Goal: Task Accomplishment & Management: Manage account settings

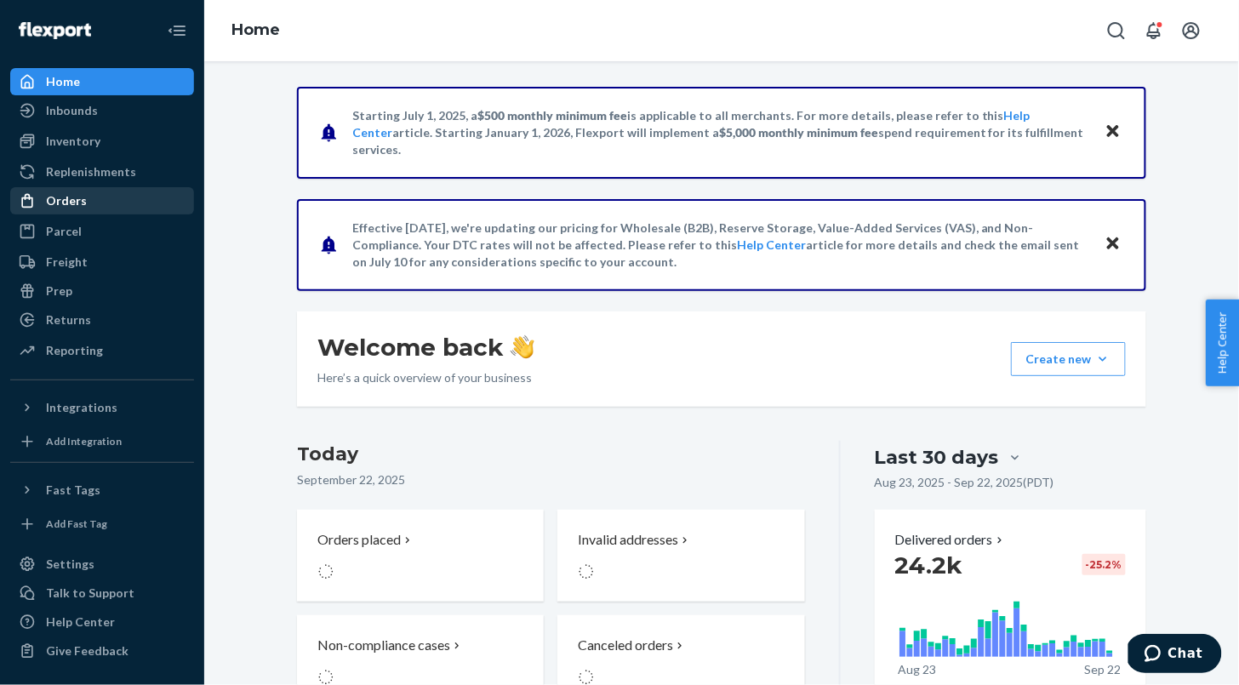
click at [49, 207] on div "Orders" at bounding box center [66, 200] width 41 height 17
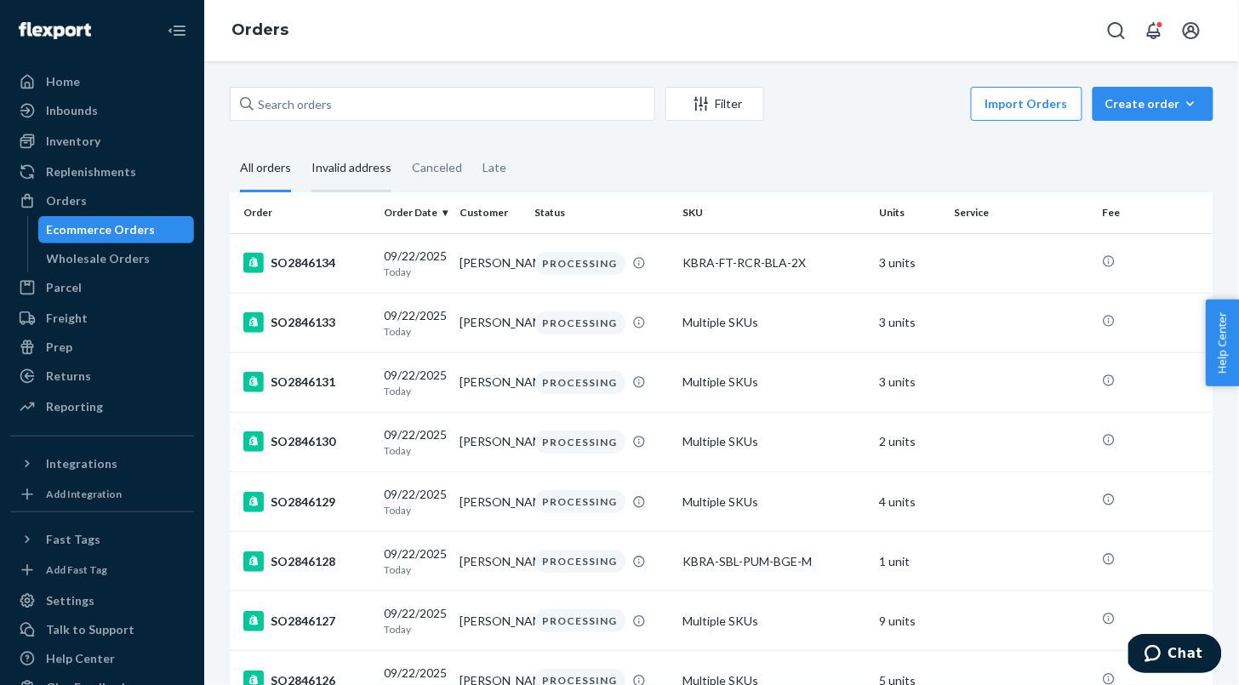
click at [321, 173] on div "Invalid address" at bounding box center [351, 169] width 80 height 47
click at [301, 146] on input "Invalid address" at bounding box center [301, 146] width 0 height 0
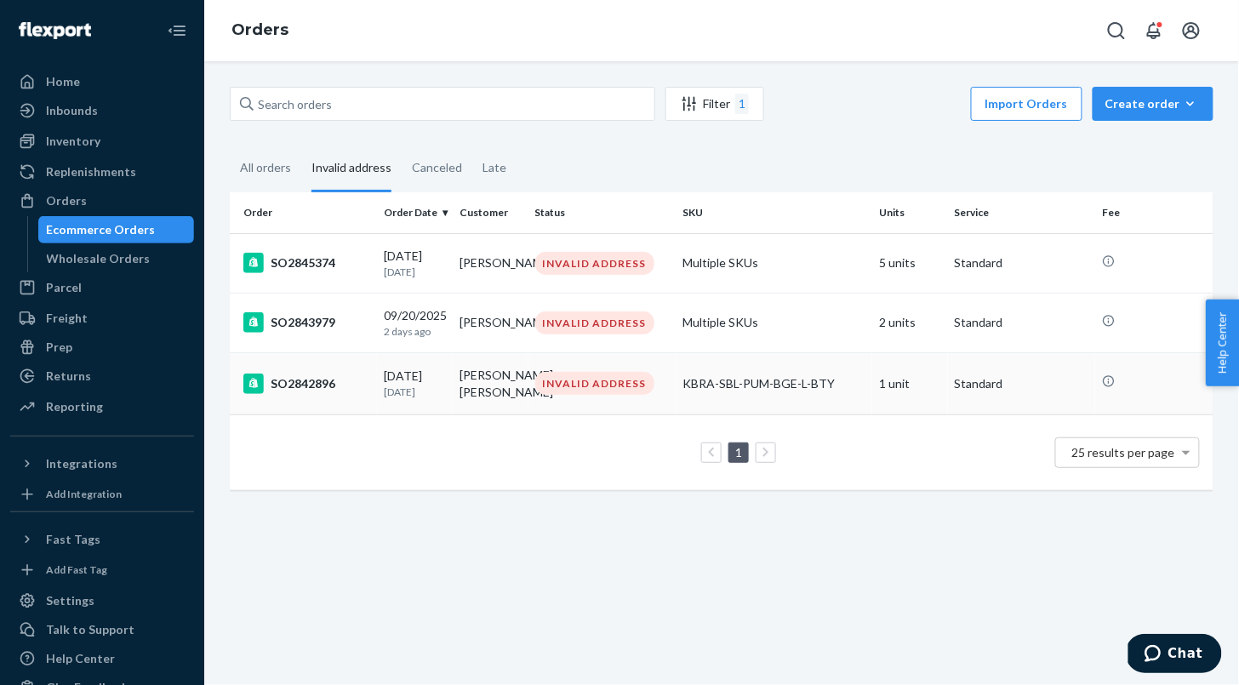
click at [540, 401] on td "INVALID ADDRESS" at bounding box center [602, 383] width 147 height 62
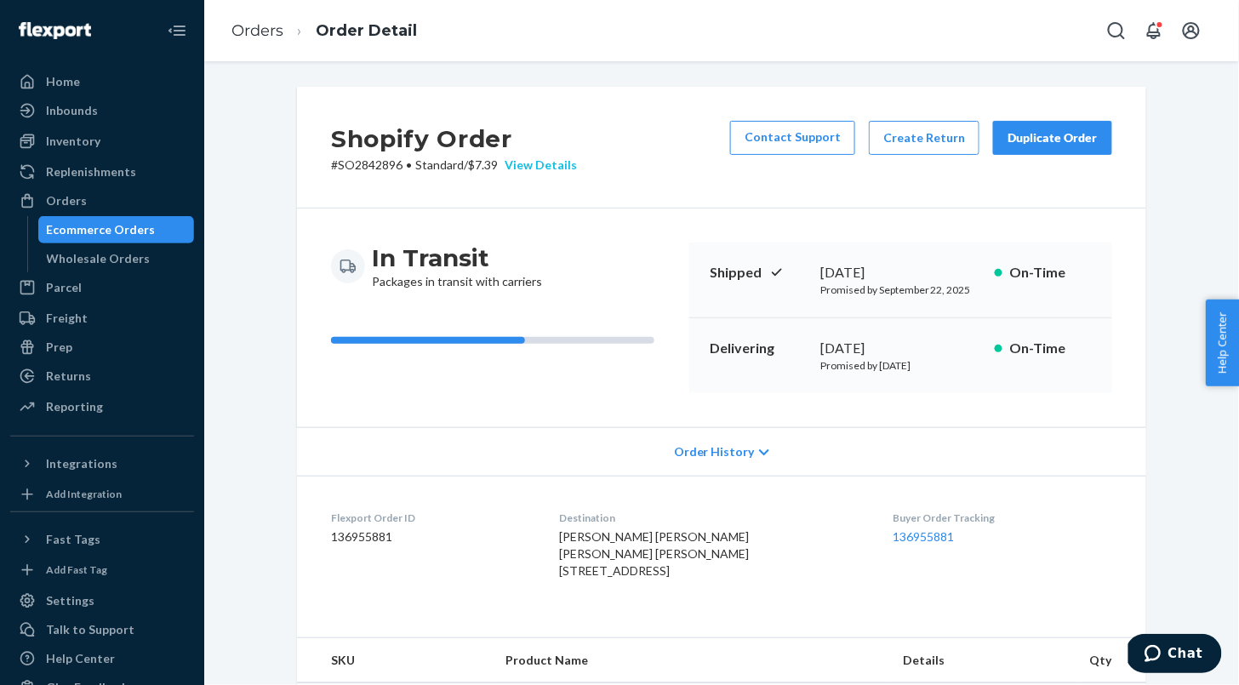
click at [533, 163] on div "View Details" at bounding box center [537, 165] width 79 height 17
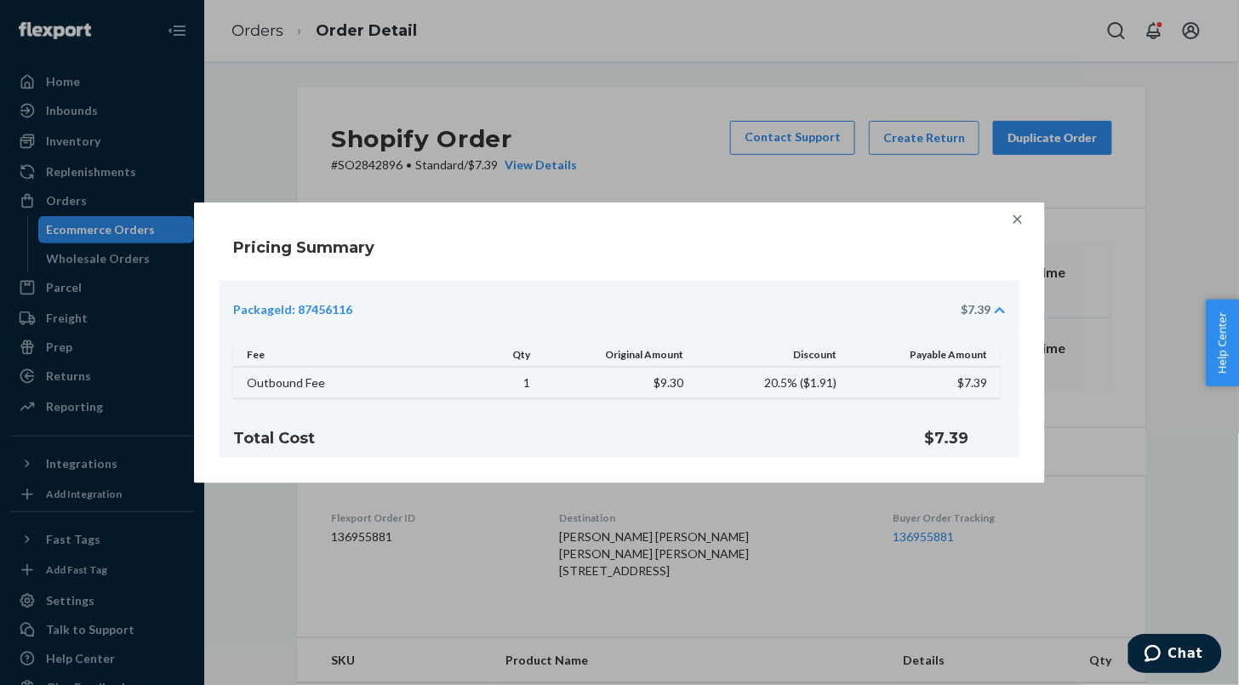
click at [1022, 216] on icon at bounding box center [1017, 218] width 17 height 17
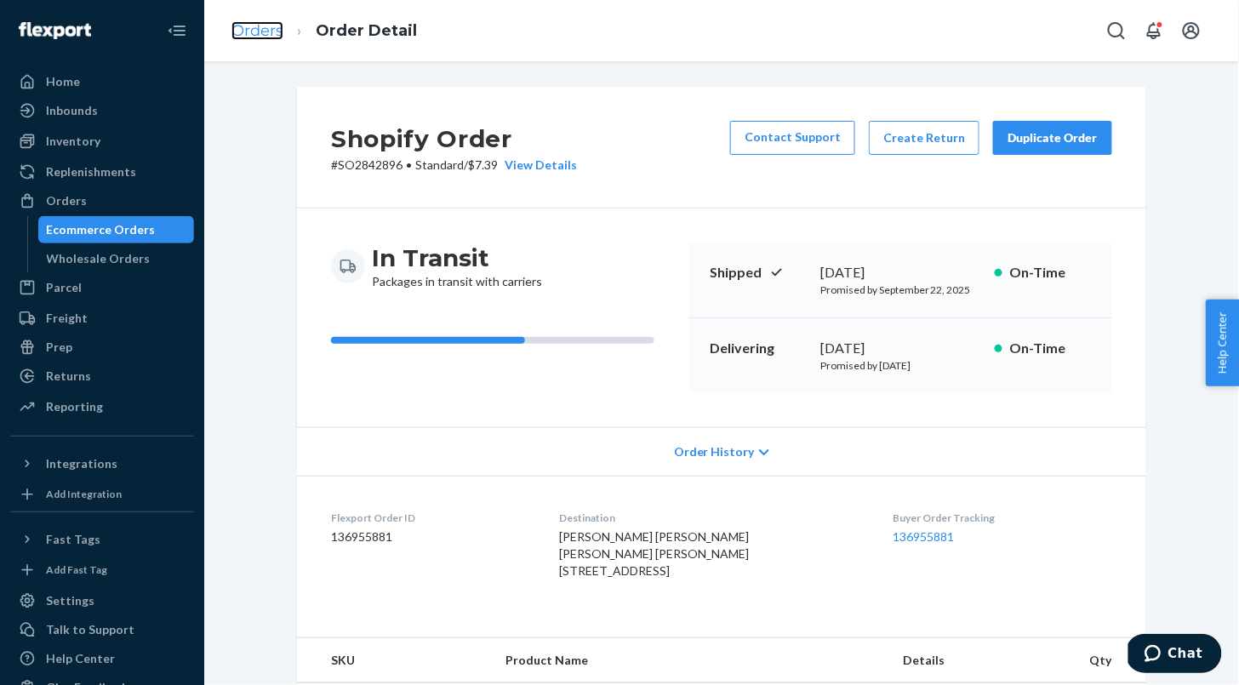
click at [260, 30] on link "Orders" at bounding box center [257, 30] width 52 height 19
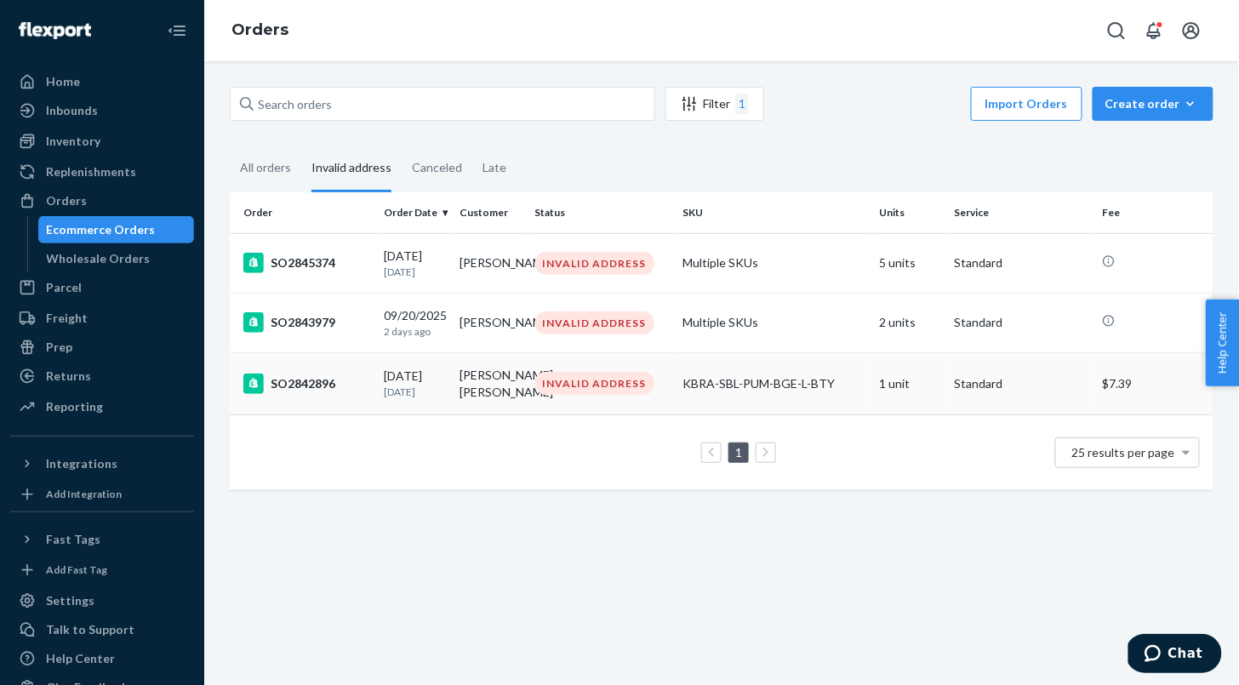
click at [550, 382] on div "INVALID ADDRESS" at bounding box center [594, 383] width 119 height 23
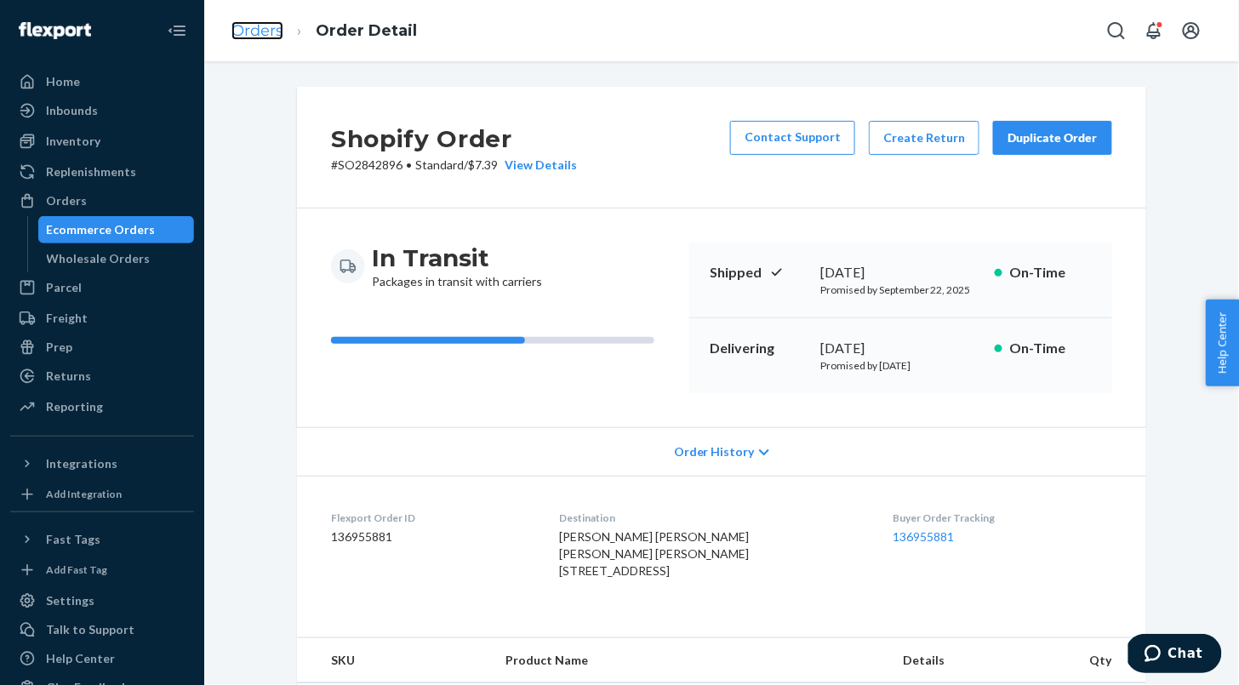
click at [265, 34] on link "Orders" at bounding box center [257, 30] width 52 height 19
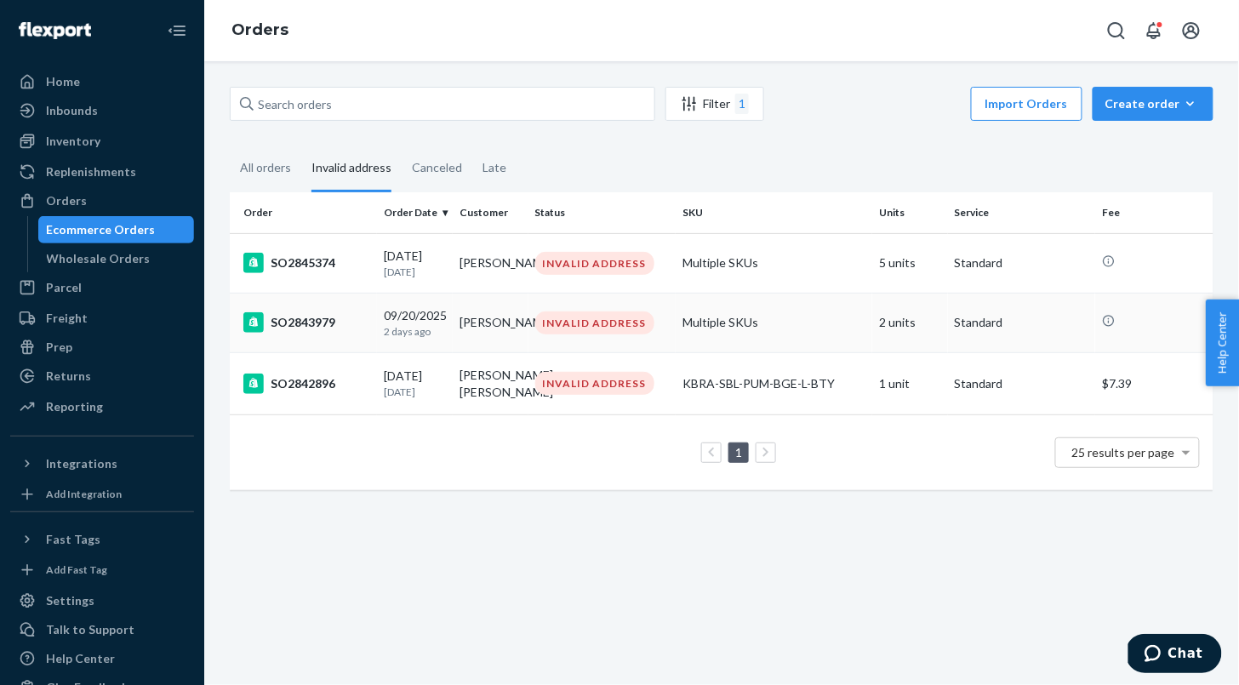
click at [437, 337] on p "2 days ago" at bounding box center [415, 331] width 62 height 14
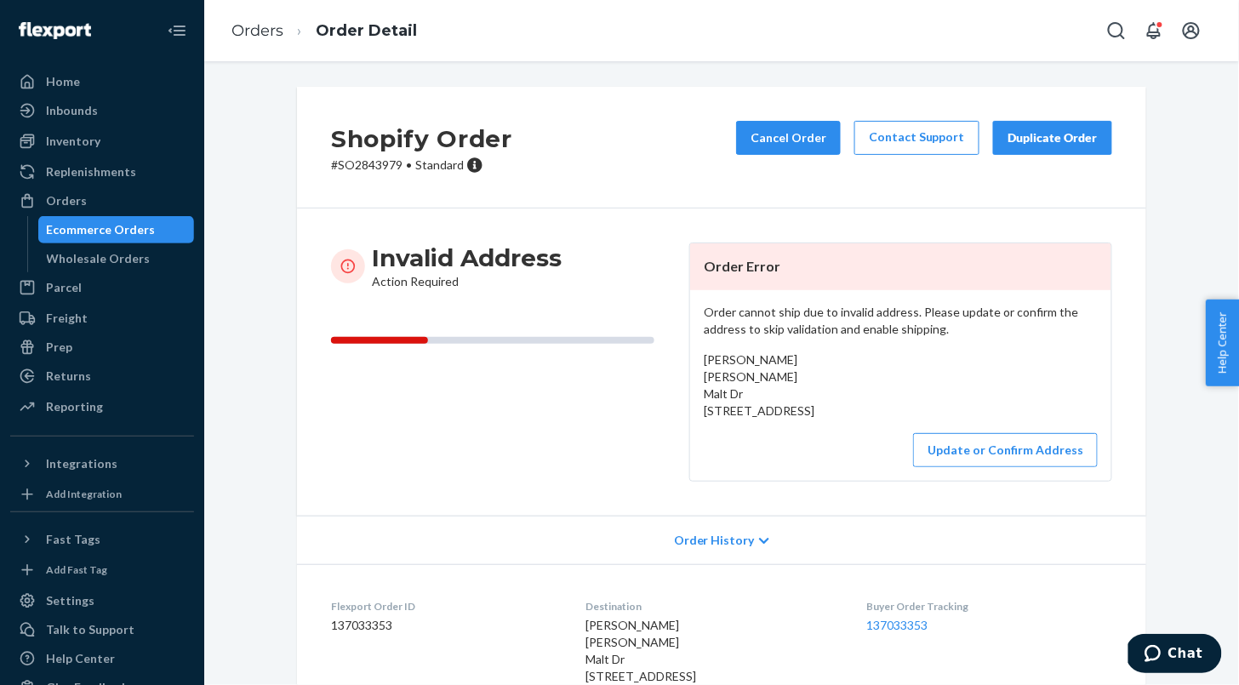
click at [358, 161] on p "# SO2843979 • Standard" at bounding box center [421, 165] width 181 height 17
click at [784, 408] on div "Lauren Baldinger Lauren Baldinger Malt Dr 803 Long Island City, NY 11101 US" at bounding box center [901, 385] width 394 height 68
drag, startPoint x: 854, startPoint y: 427, endPoint x: 691, endPoint y: 386, distance: 168.4
click at [691, 386] on div "Order cannot ship due to invalid address. Please update or confirm the address …" at bounding box center [900, 385] width 421 height 191
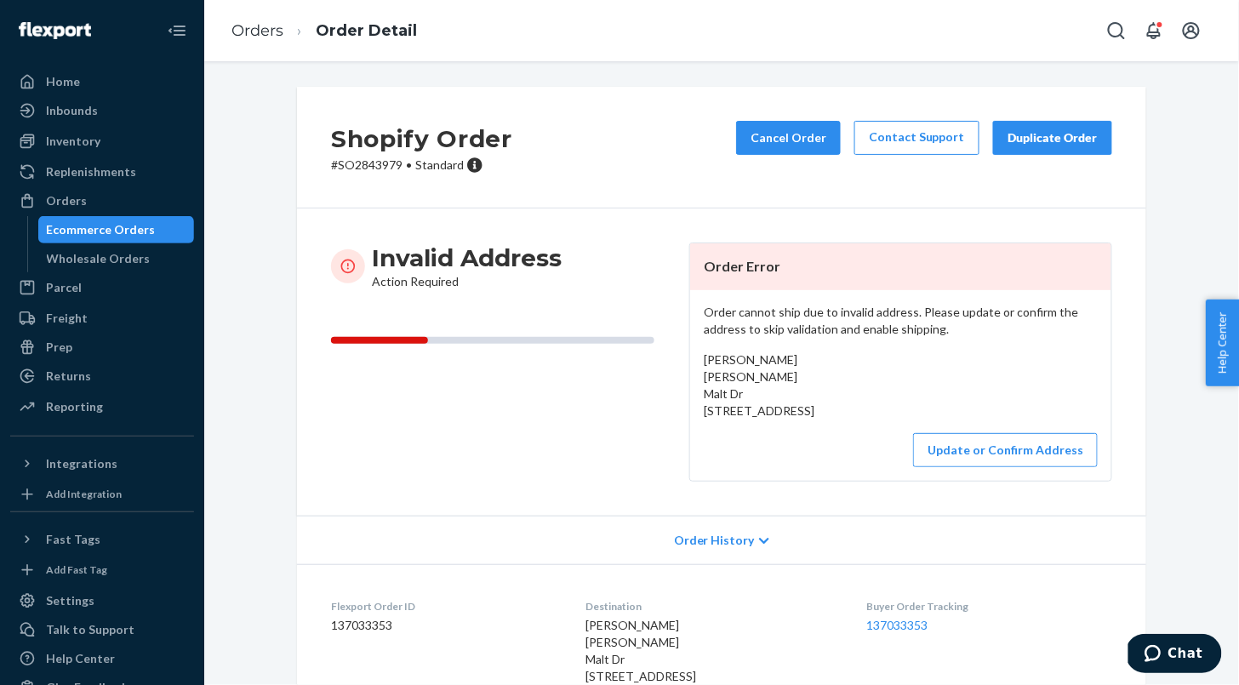
copy span "Malt Dr 803 Long Island City, NY 11101"
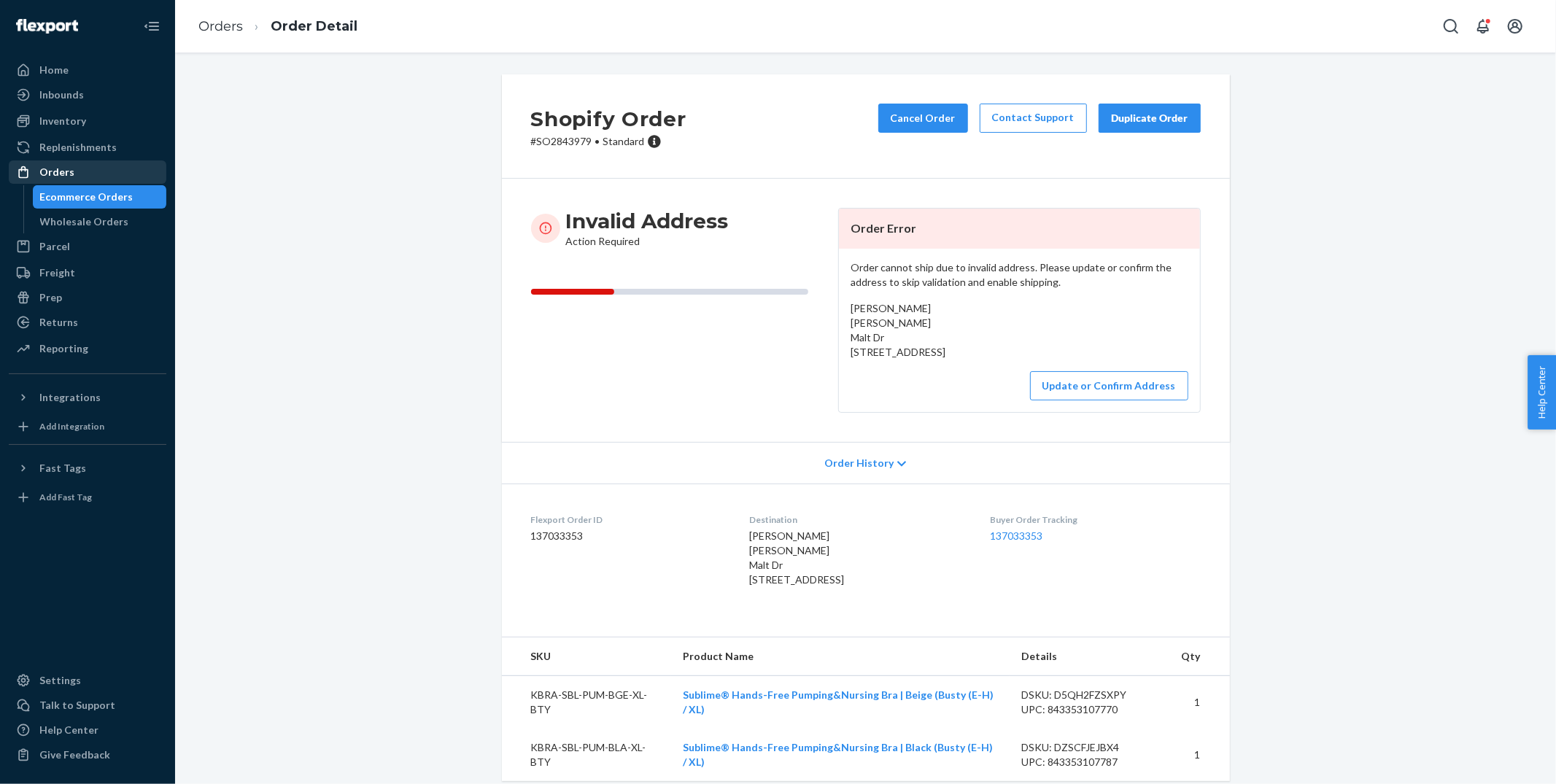
click at [86, 169] on div "Orders" at bounding box center [87, 172] width 154 height 21
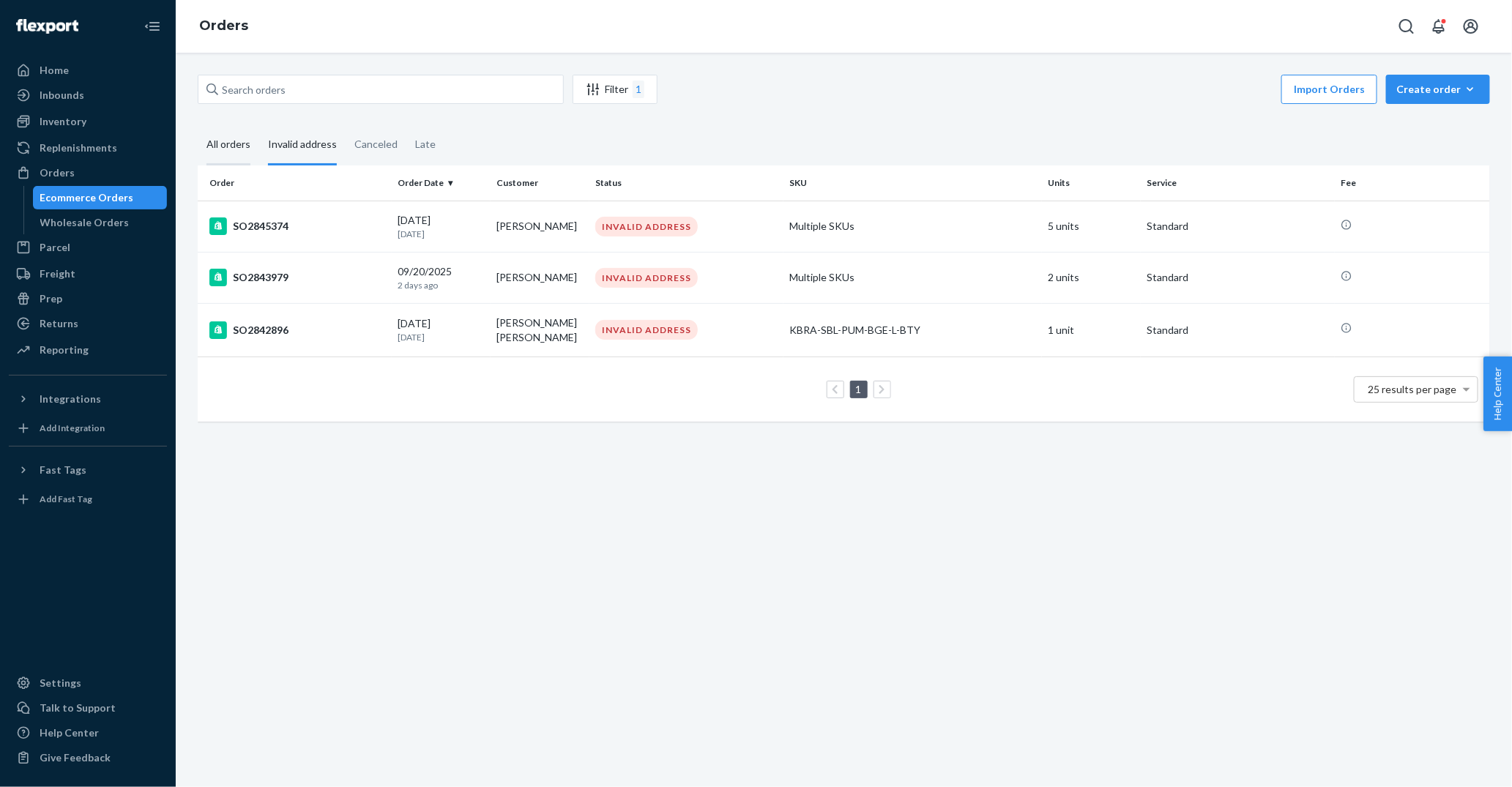
click at [221, 146] on div "All orders" at bounding box center [228, 145] width 44 height 40
click at [198, 126] on input "All orders" at bounding box center [198, 126] width 0 height 0
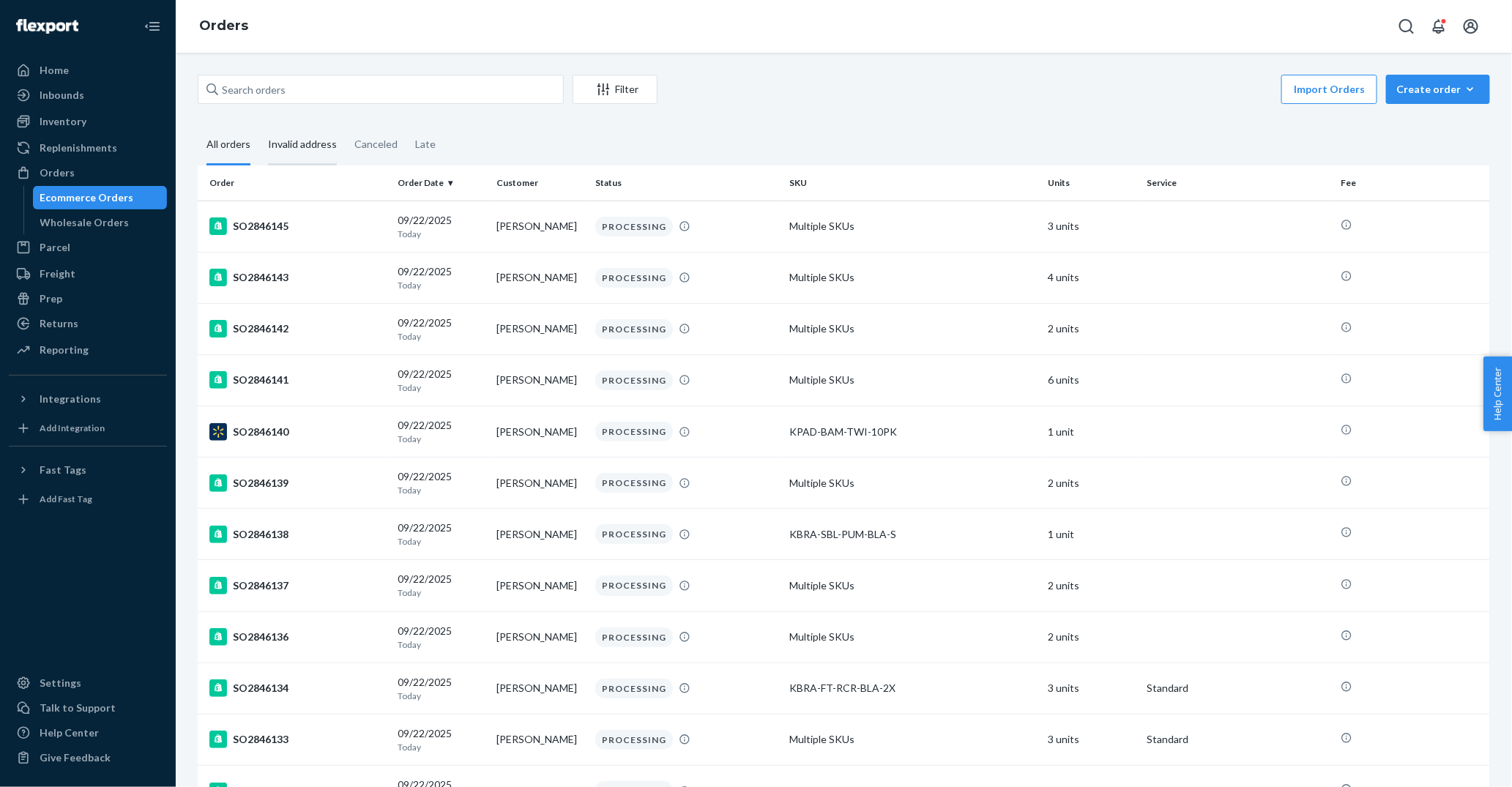
click at [307, 150] on div "Invalid address" at bounding box center [302, 145] width 69 height 40
click at [259, 126] on input "Invalid address" at bounding box center [259, 126] width 0 height 0
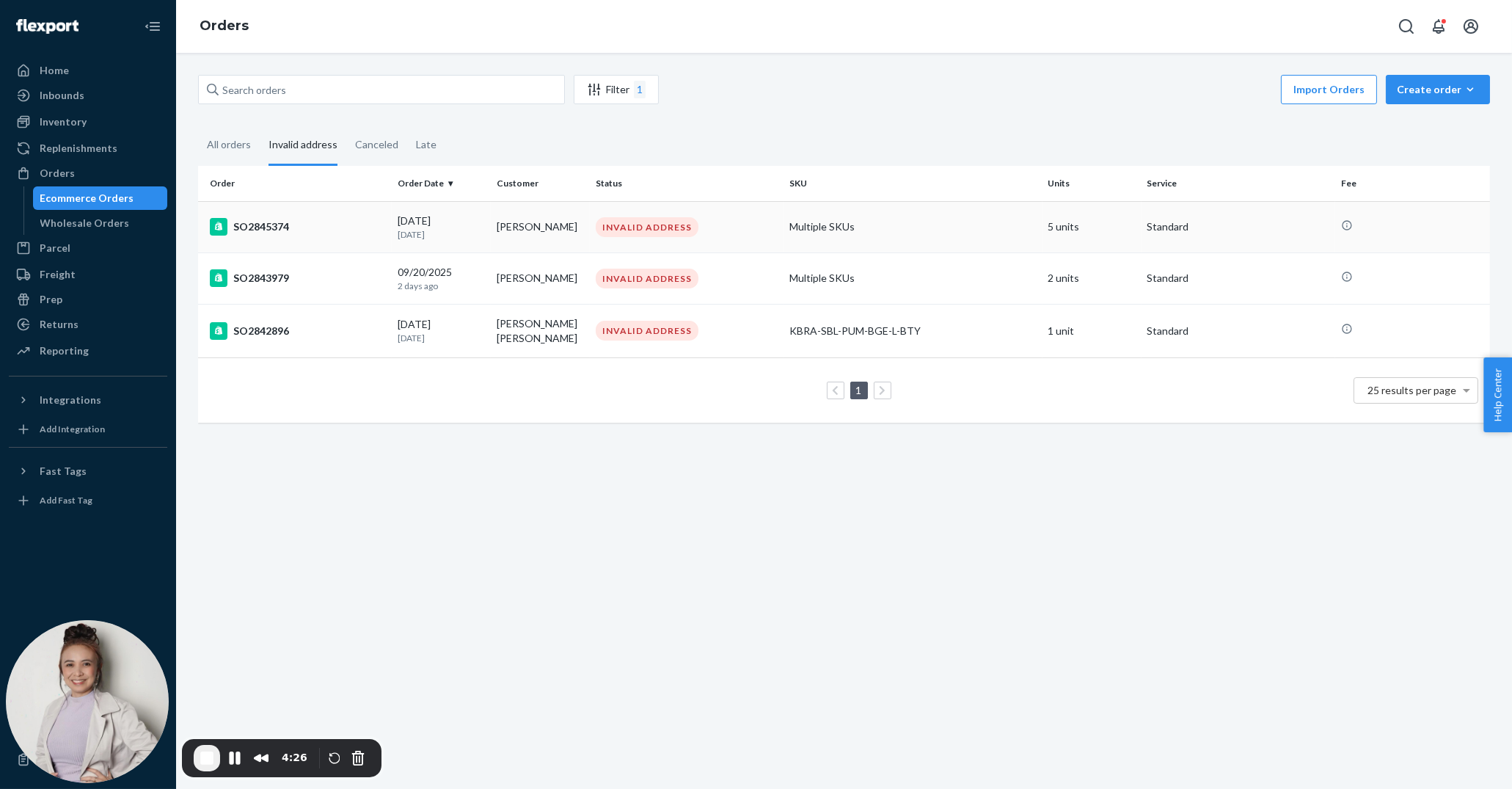
click at [549, 229] on td "Chassidy Grigsby" at bounding box center [540, 227] width 99 height 52
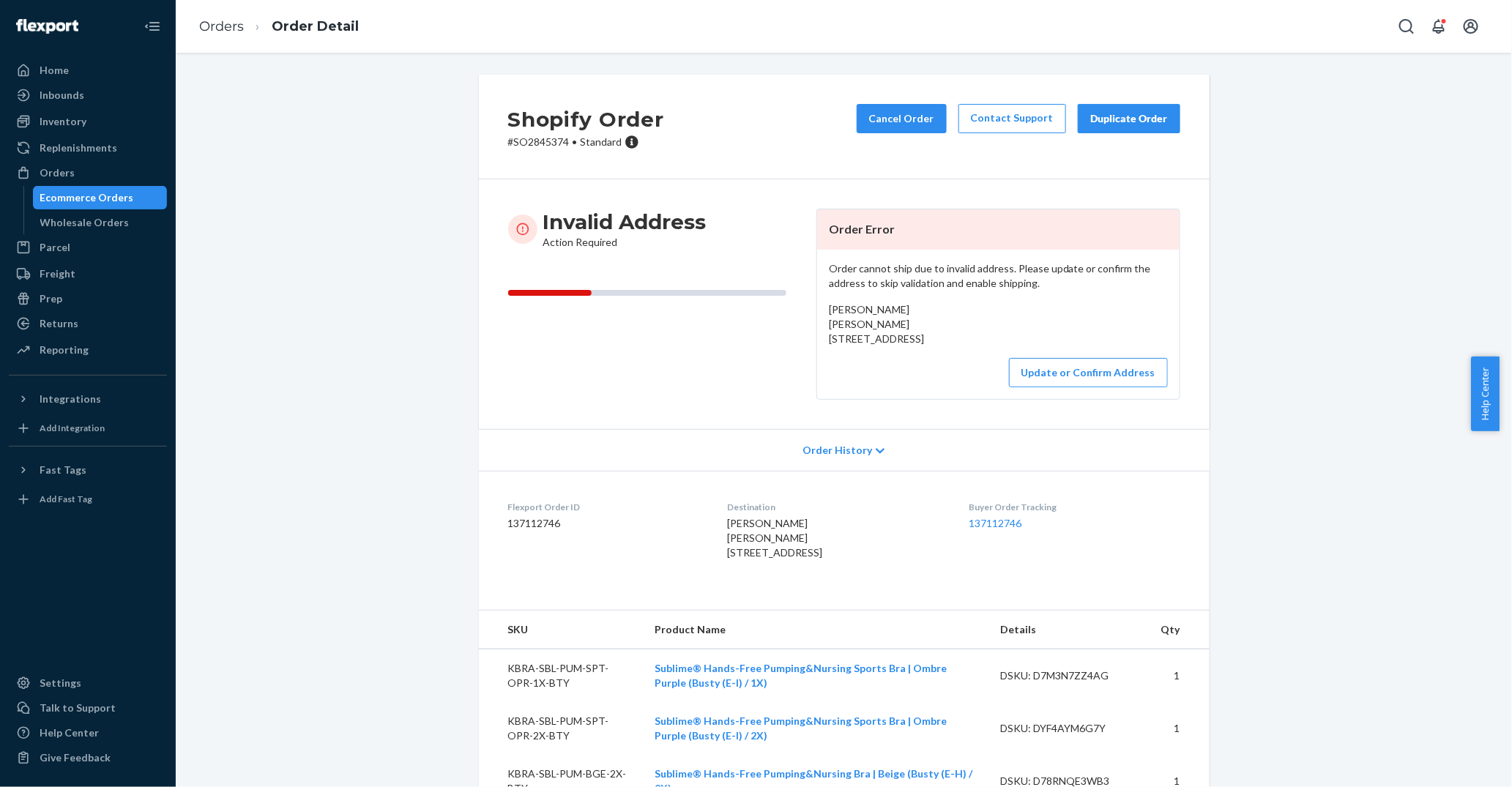
click at [544, 135] on p "# SO2845374 • Standard" at bounding box center [586, 142] width 156 height 15
click at [545, 139] on p "# SO2845374 • Standard" at bounding box center [586, 142] width 156 height 15
copy p "SO2845374"
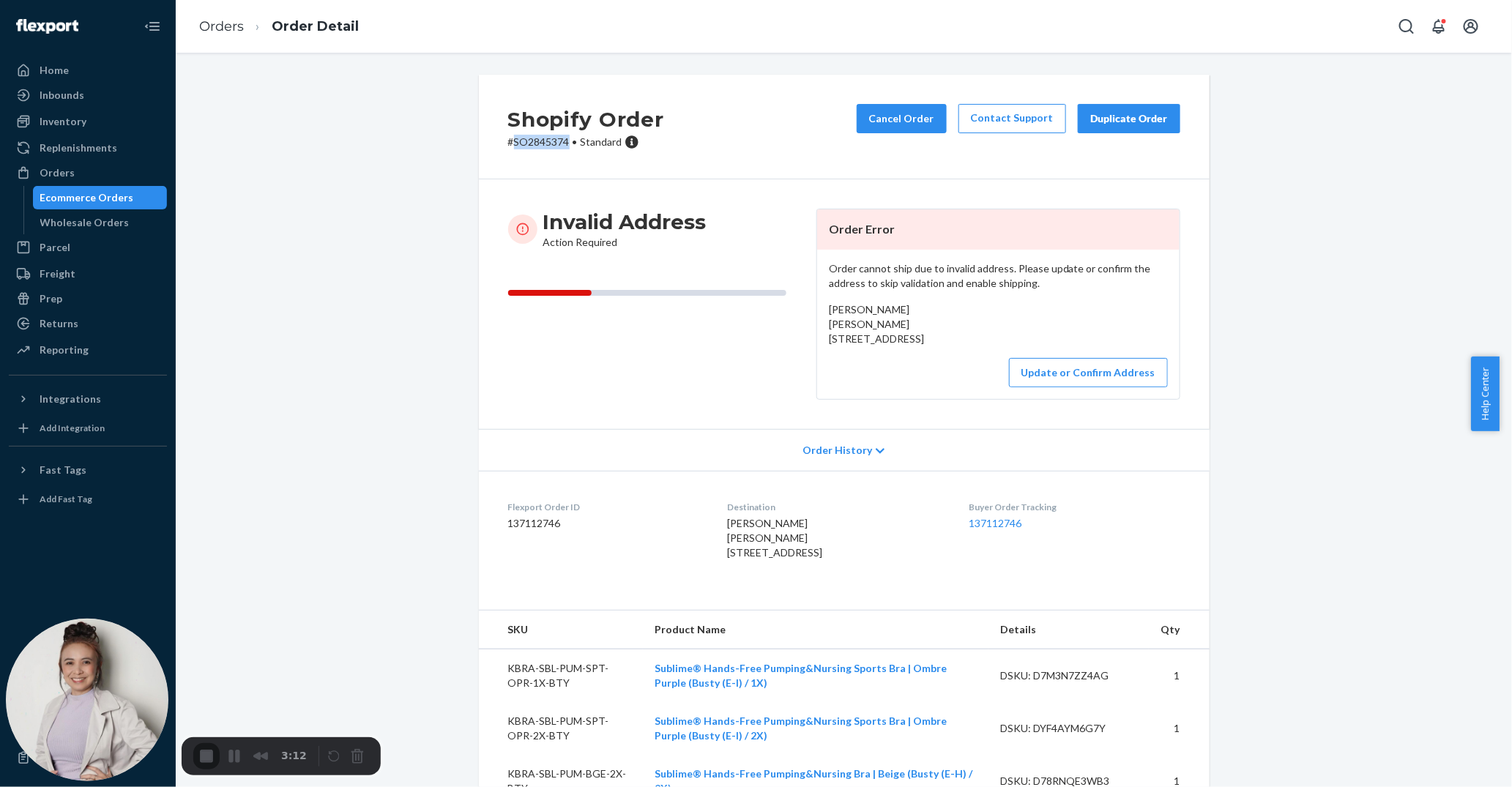
drag, startPoint x: 957, startPoint y: 369, endPoint x: 822, endPoint y: 342, distance: 137.7
click at [822, 342] on div "Order cannot ship due to invalid address. Please update or confirm the address …" at bounding box center [998, 324] width 362 height 150
copy span "[STREET_ADDRESS][PERSON_NAME]"
click at [547, 141] on p "# SO2845374 • Standard" at bounding box center [584, 142] width 156 height 15
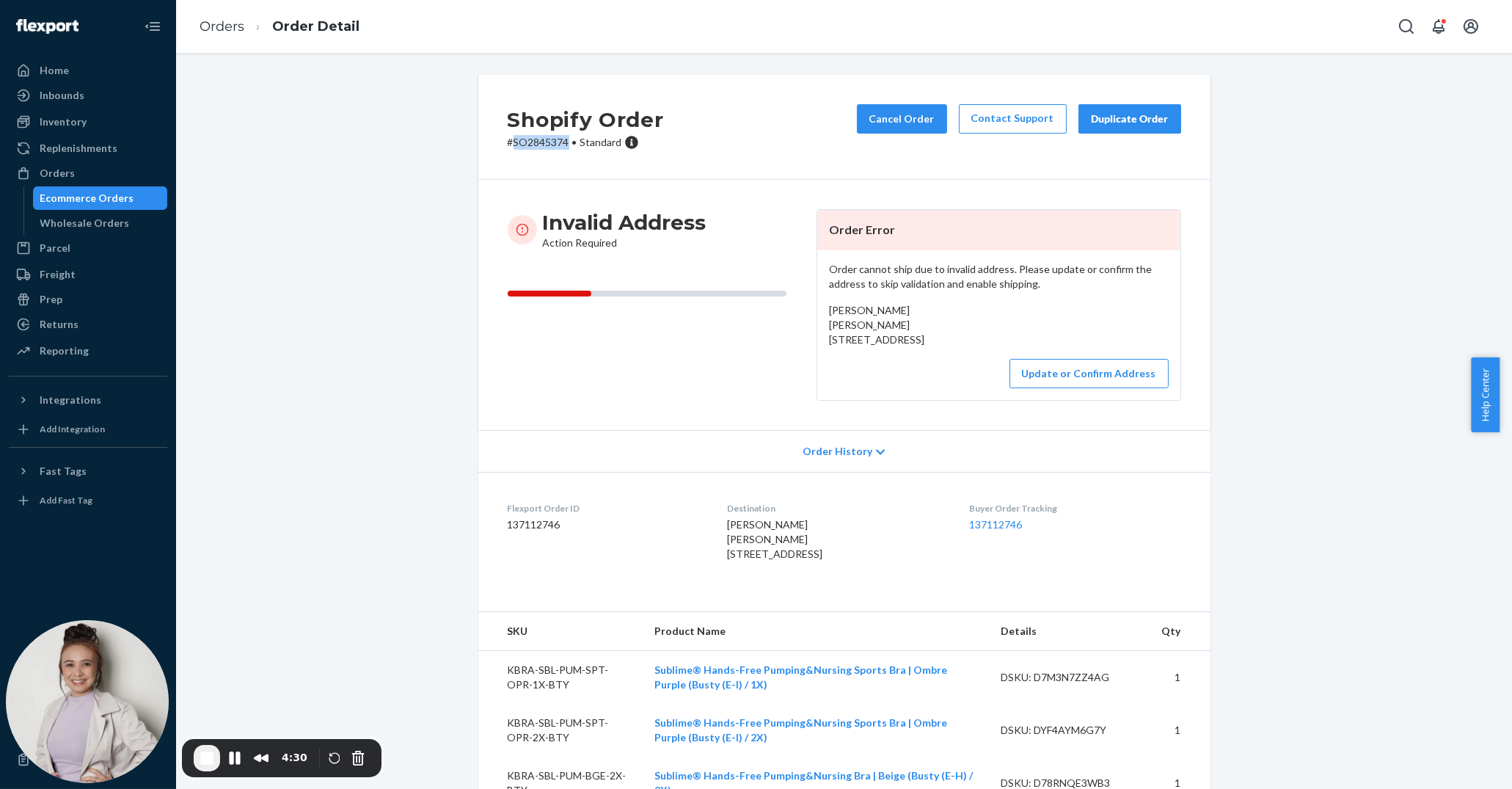
copy p "SO2845374"
drag, startPoint x: 963, startPoint y: 367, endPoint x: 805, endPoint y: 338, distance: 160.6
click at [805, 338] on div "Invalid Address Action Required Order Error Order cannot ship due to invalid ad…" at bounding box center [844, 305] width 673 height 191
copy span "4050 Brookshore Dr Columbus Grove, OH 45830"
